Goal: Information Seeking & Learning: Learn about a topic

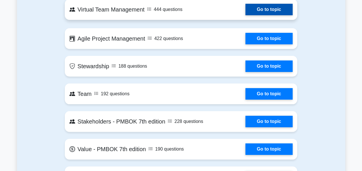
scroll to position [1065, 0]
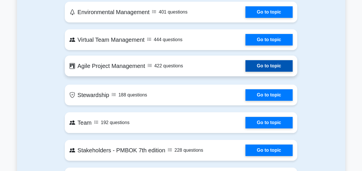
click at [270, 67] on link "Go to topic" at bounding box center [268, 66] width 47 height 12
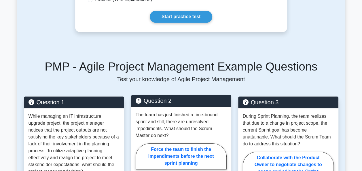
scroll to position [173, 0]
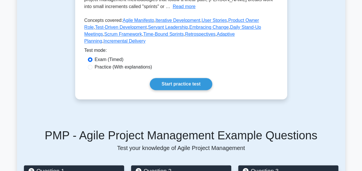
click at [115, 64] on label "Practice (With explanations)" at bounding box center [123, 67] width 57 height 7
click at [92, 65] on input "Practice (With explanations)" at bounding box center [90, 67] width 5 height 5
radio input "true"
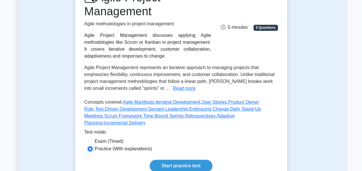
scroll to position [86, 0]
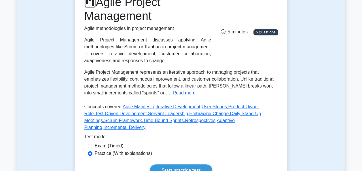
click at [173, 94] on button "Read more" at bounding box center [184, 93] width 23 height 7
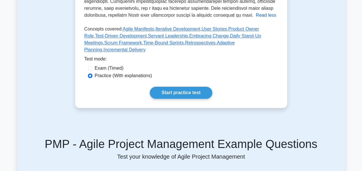
scroll to position [288, 0]
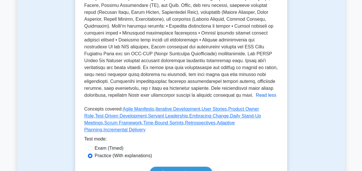
click at [256, 92] on button "Read less" at bounding box center [266, 95] width 20 height 7
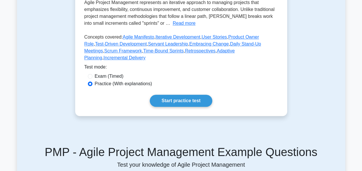
scroll to position [155, 0]
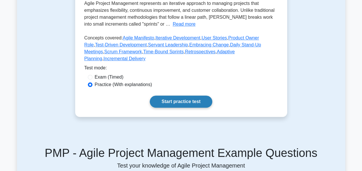
click at [183, 96] on link "Start practice test" at bounding box center [181, 102] width 62 height 12
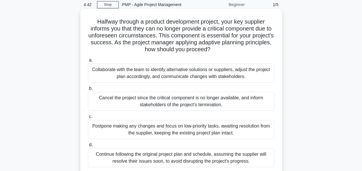
scroll to position [29, 0]
